Goal: Find contact information: Find contact information

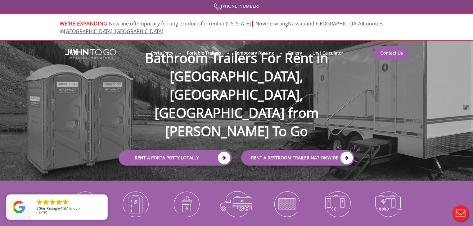
click at [214, 188] on div "Waste Services" at bounding box center [237, 213] width 51 height 50
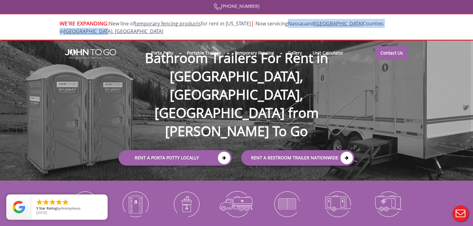
drag, startPoint x: 400, startPoint y: 23, endPoint x: 283, endPoint y: 25, distance: 116.5
click at [283, 25] on div "WE'RE EXPANDING: New line of temporary fencing products for rent in Florida | N…" at bounding box center [236, 27] width 363 height 16
copy span "Nassau and Suffolk Counties in Long Island, NY"
click at [381, 46] on link "Contact Us" at bounding box center [392, 53] width 33 height 14
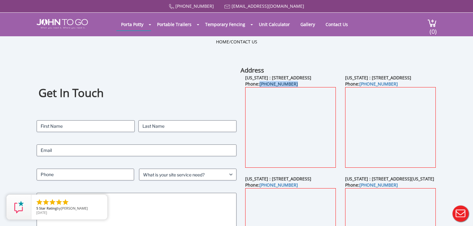
drag, startPoint x: 293, startPoint y: 90, endPoint x: 261, endPoint y: 91, distance: 32.0
click at [261, 91] on div "New Jersey : 21 Van Natta Drive, Ringwood, NJ 07456 Phone: (845) 613-4295" at bounding box center [291, 125] width 100 height 101
copy link "(845) 613-4295"
click at [200, 66] on div "Get In Touch Contact Name (Required) First Last Email (Required) Phone (Require…" at bounding box center [137, 177] width 200 height 223
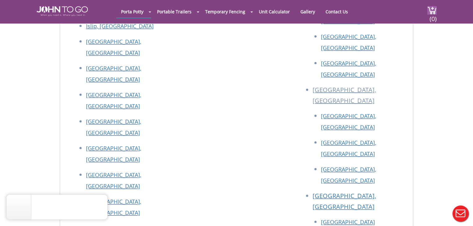
scroll to position [1176, 0]
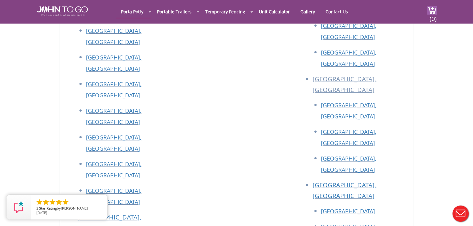
drag, startPoint x: 144, startPoint y: 132, endPoint x: 83, endPoint y: 131, distance: 60.9
copy link "[EMAIL_ADDRESS][DOMAIN_NAME]"
